Goal: Navigation & Orientation: Find specific page/section

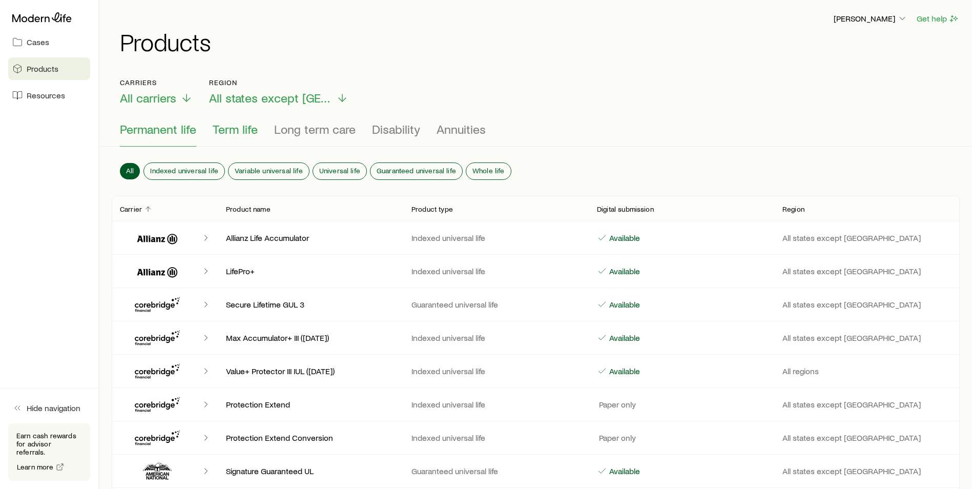
click at [248, 132] on span "Term life" at bounding box center [235, 129] width 45 height 14
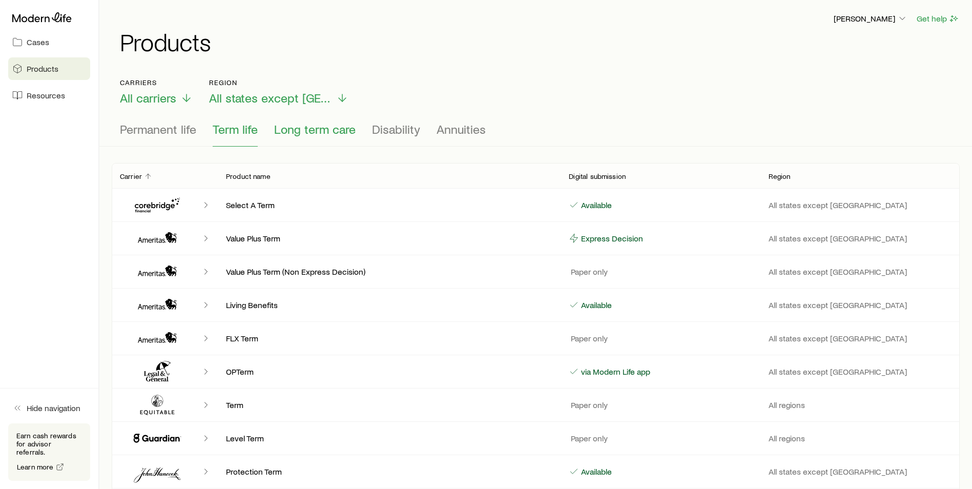
click at [322, 130] on span "Long term care" at bounding box center [315, 129] width 82 height 14
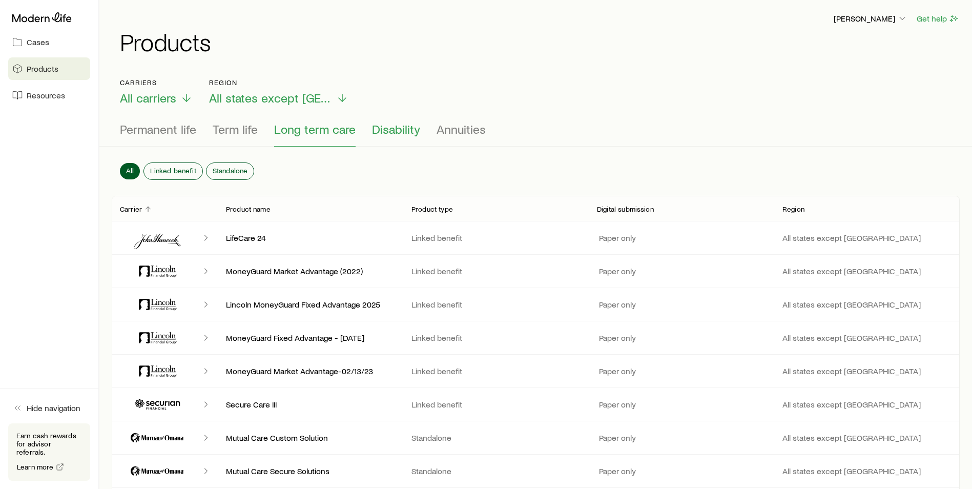
click at [405, 128] on span "Disability" at bounding box center [396, 129] width 48 height 14
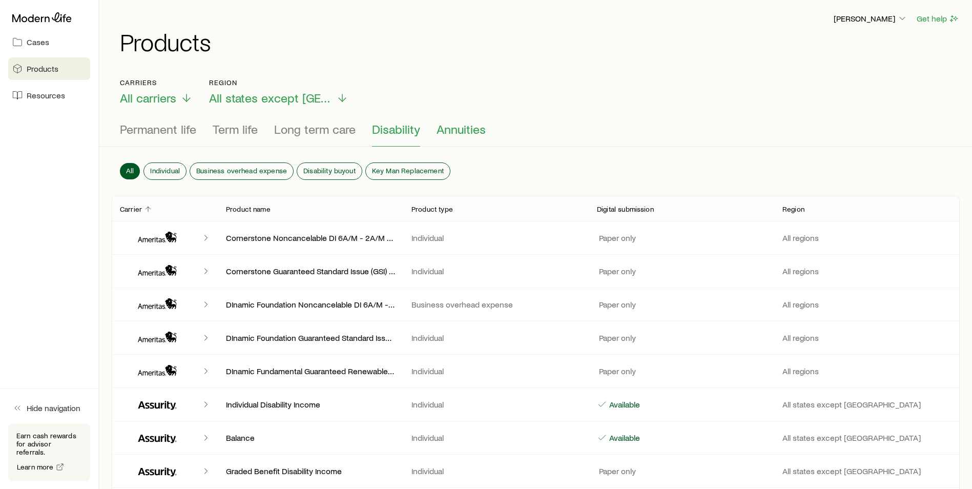
click at [461, 131] on span "Annuities" at bounding box center [461, 129] width 49 height 14
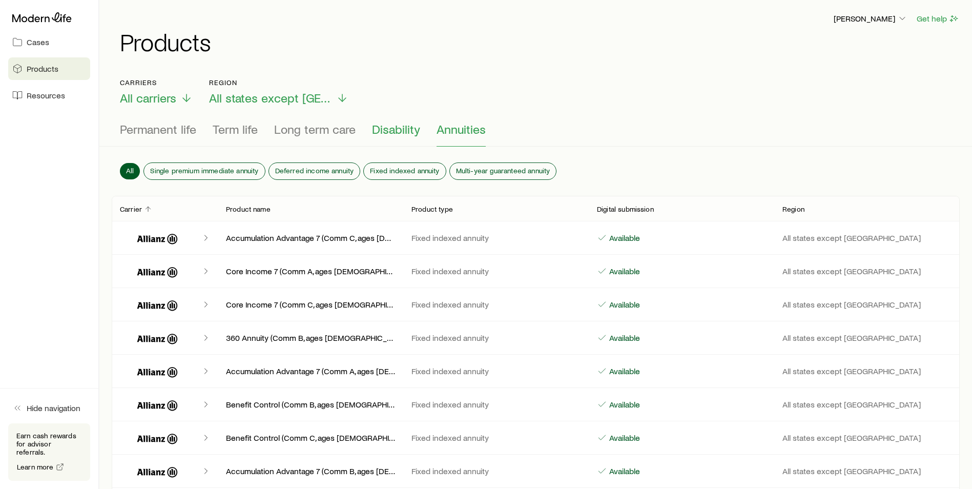
click at [406, 133] on span "Disability" at bounding box center [396, 129] width 48 height 14
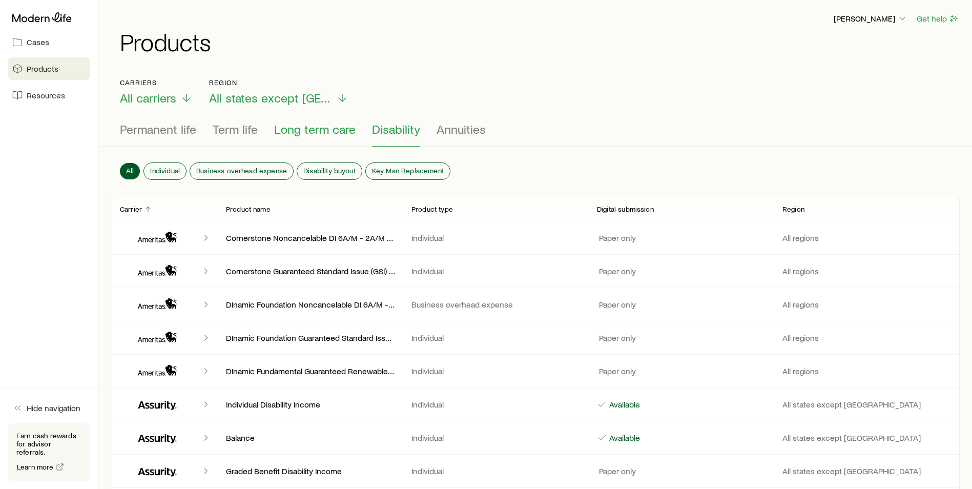
click at [326, 132] on span "Long term care" at bounding box center [315, 129] width 82 height 14
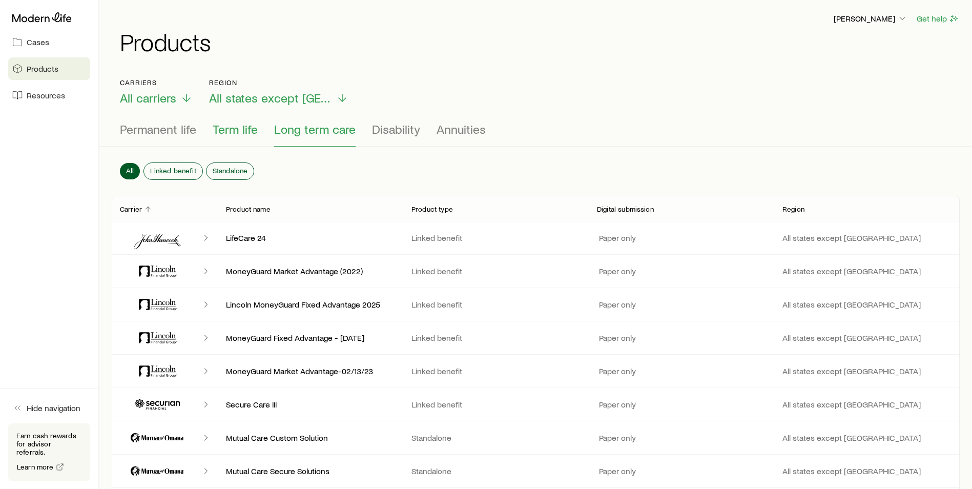
click at [236, 130] on span "Term life" at bounding box center [235, 129] width 45 height 14
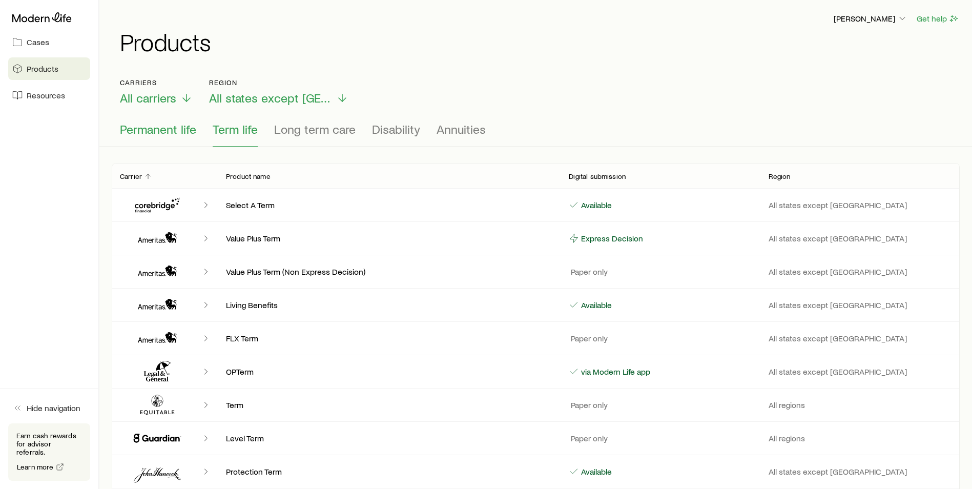
click at [164, 125] on span "Permanent life" at bounding box center [158, 129] width 76 height 14
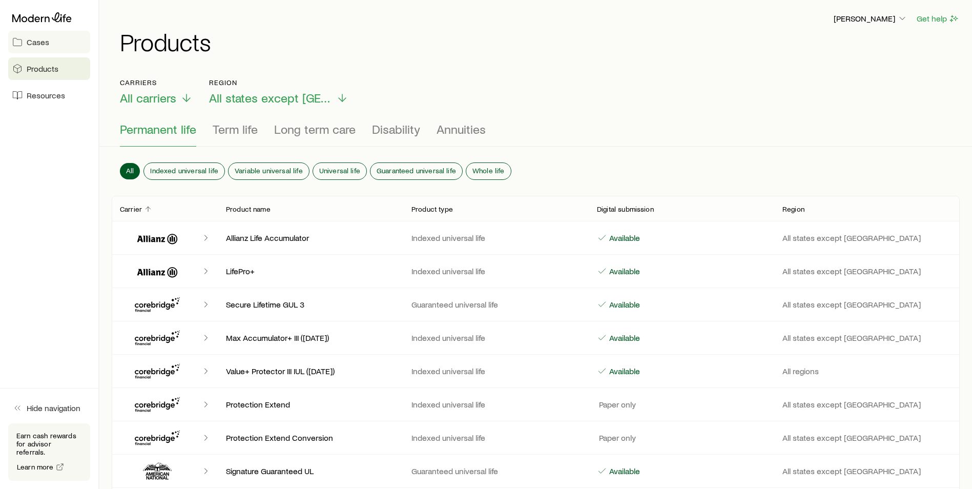
click at [33, 45] on span "Cases" at bounding box center [38, 42] width 23 height 10
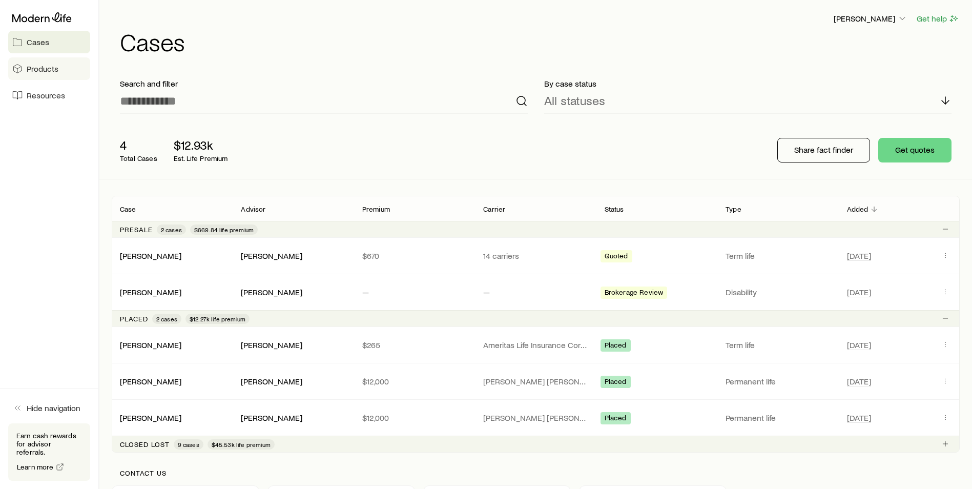
click at [51, 70] on span "Products" at bounding box center [43, 69] width 32 height 10
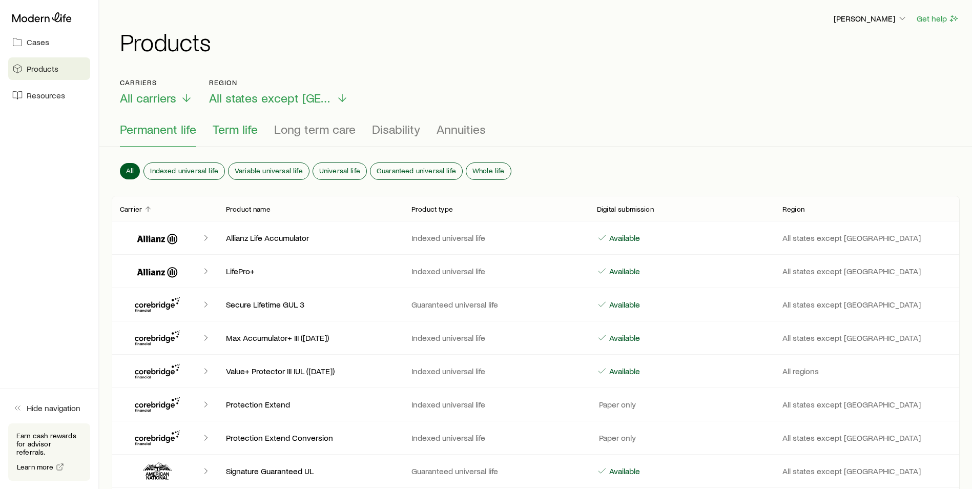
click at [245, 135] on span "Term life" at bounding box center [235, 129] width 45 height 14
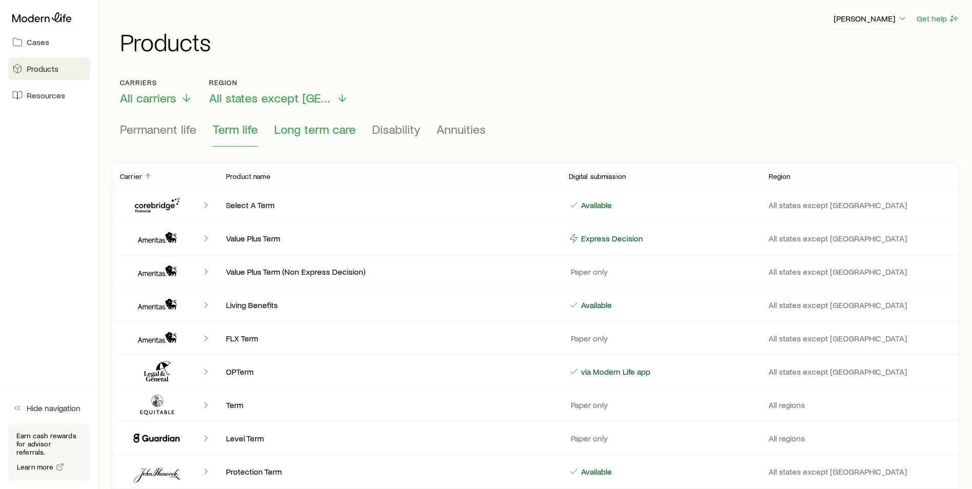
click at [302, 134] on span "Long term care" at bounding box center [315, 129] width 82 height 14
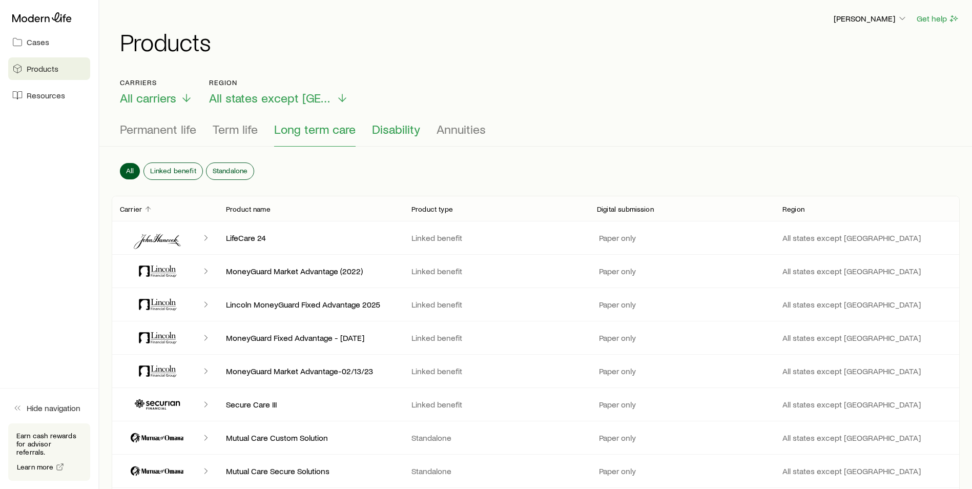
click at [393, 126] on span "Disability" at bounding box center [396, 129] width 48 height 14
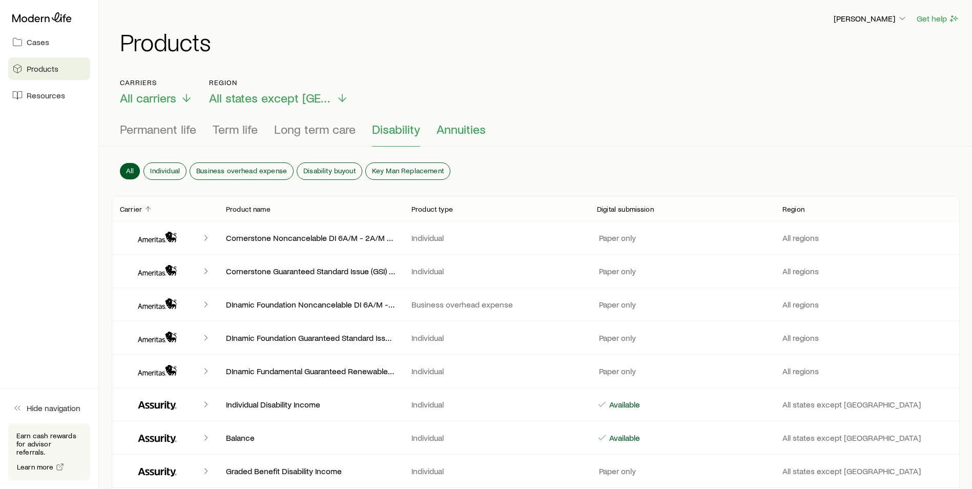
click at [450, 128] on span "Annuities" at bounding box center [461, 129] width 49 height 14
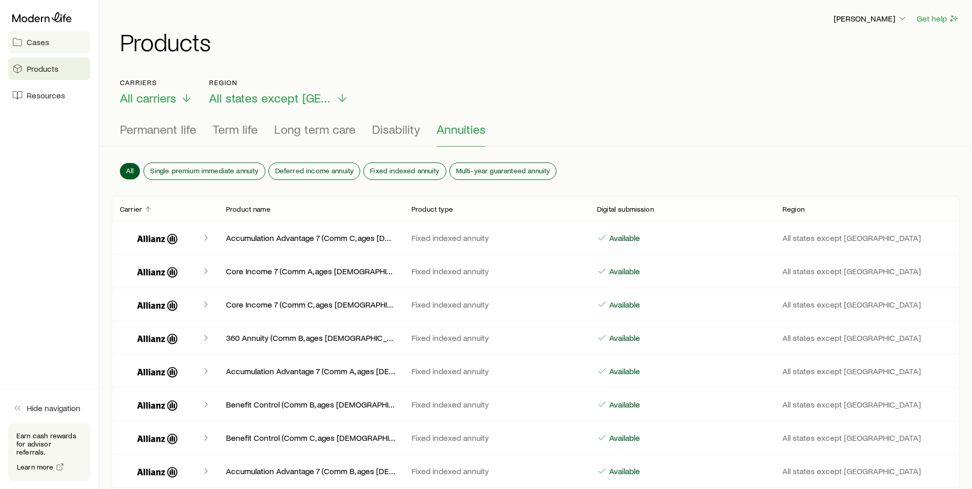
click at [40, 45] on span "Cases" at bounding box center [38, 42] width 23 height 10
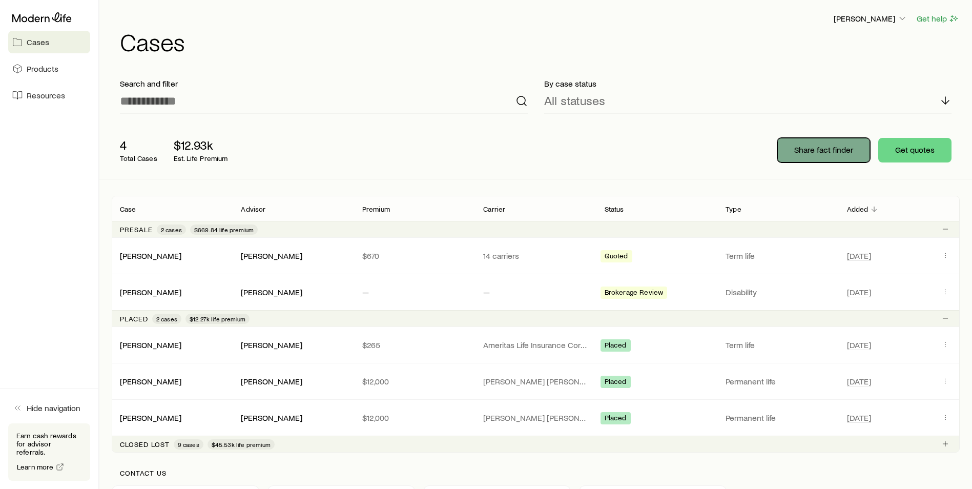
click at [824, 153] on p "Share fact finder" at bounding box center [824, 150] width 59 height 10
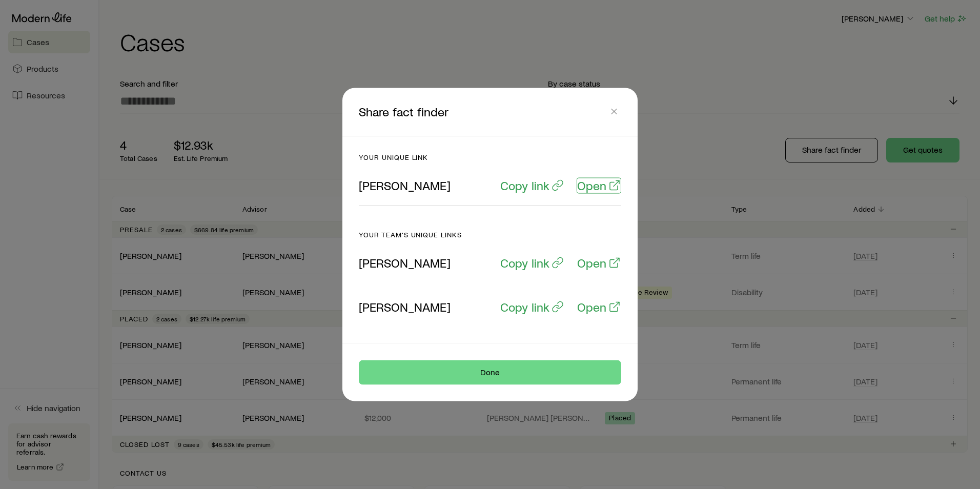
click at [595, 190] on p "Open" at bounding box center [591, 185] width 29 height 14
click at [612, 114] on line "button" at bounding box center [614, 111] width 5 height 5
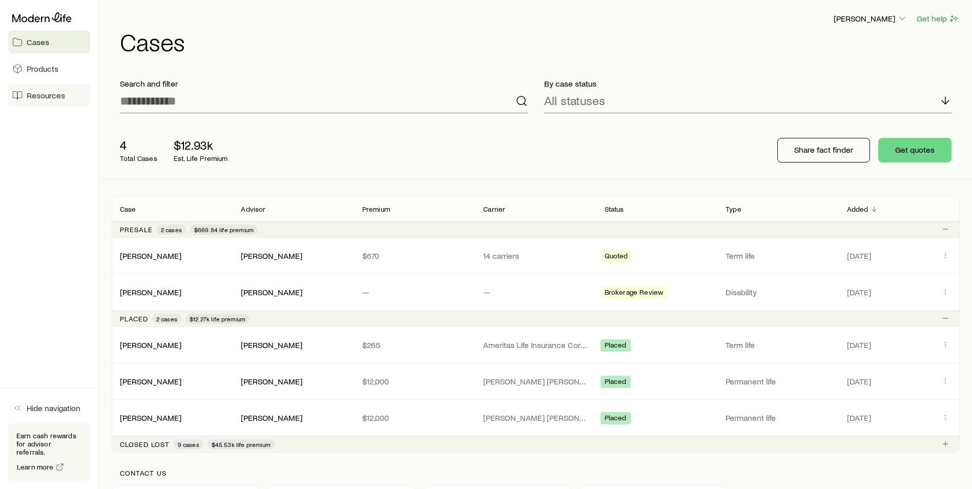
click at [45, 99] on span "Resources" at bounding box center [46, 95] width 38 height 10
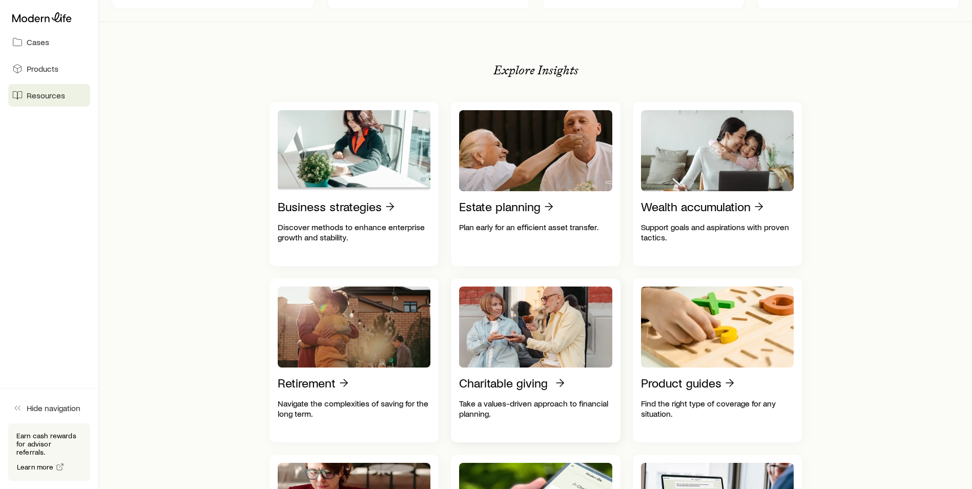
scroll to position [154, 0]
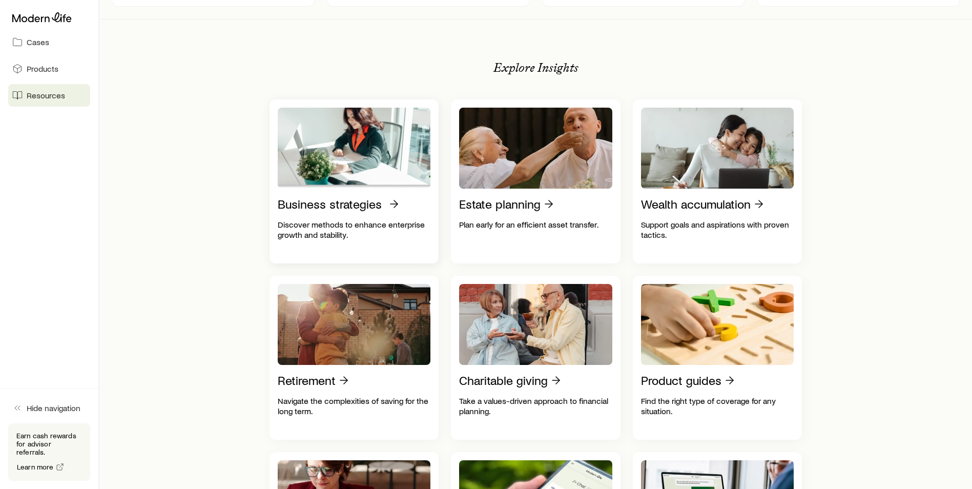
click at [362, 210] on p "Business strategies" at bounding box center [330, 204] width 104 height 14
